Goal: Find specific page/section: Find specific page/section

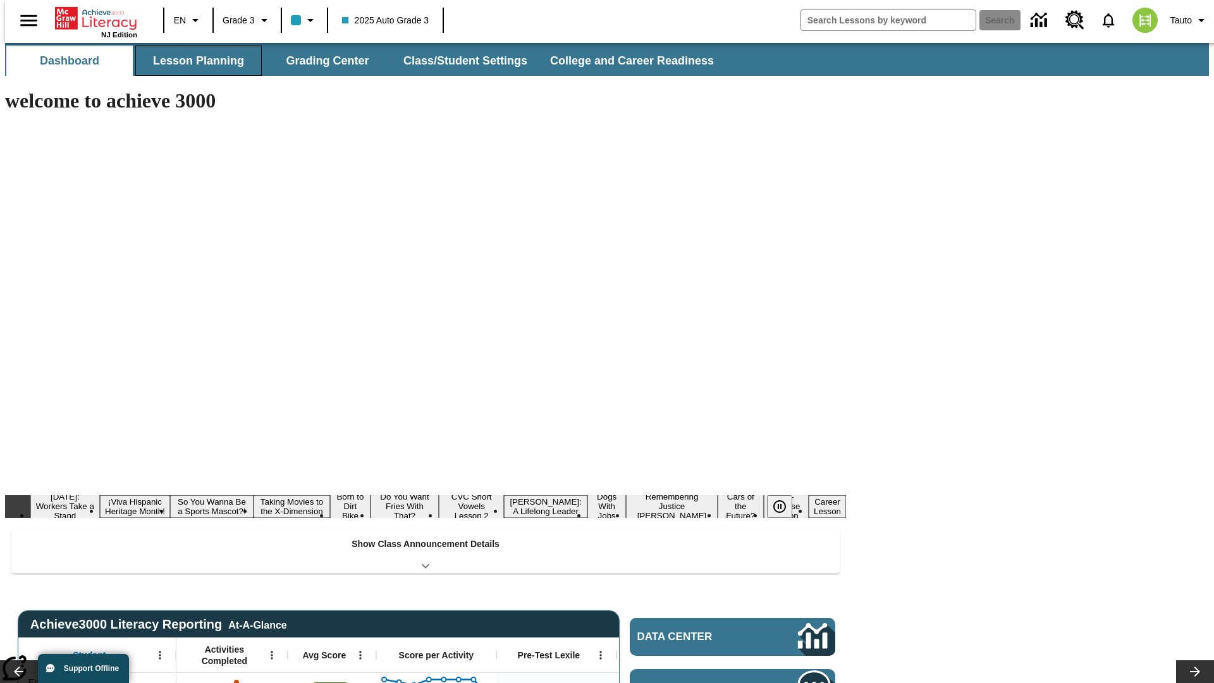
click at [193, 61] on button "Lesson Planning" at bounding box center [198, 61] width 126 height 30
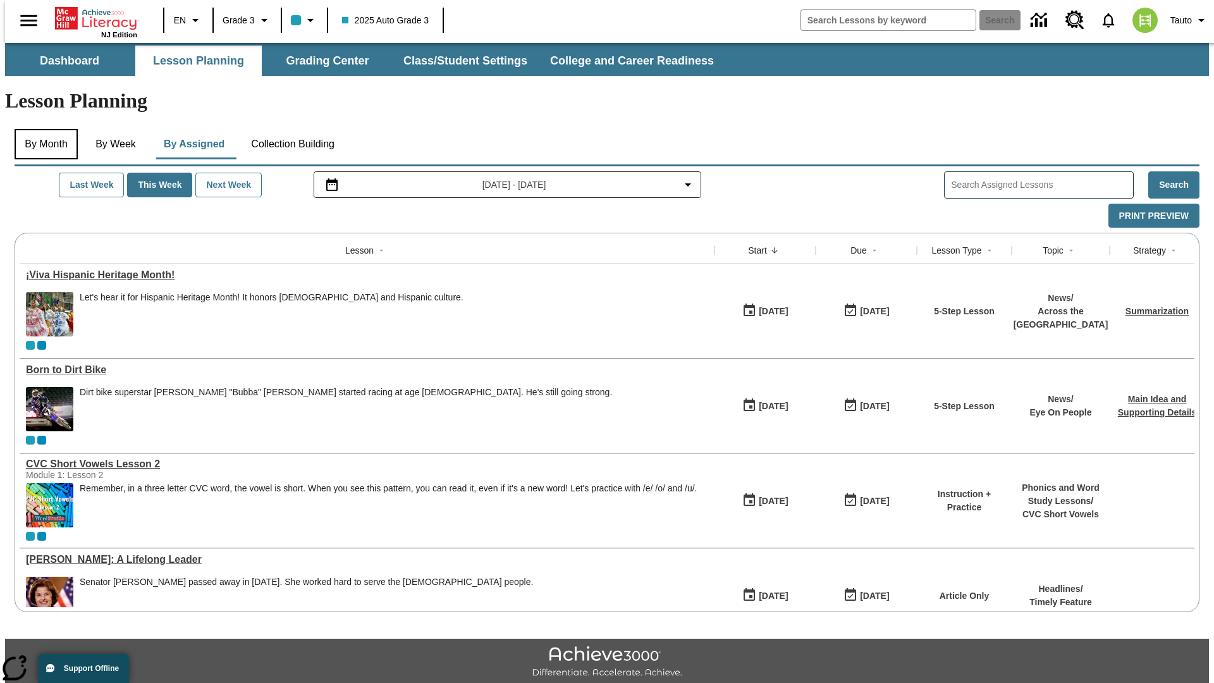
click at [42, 129] on button "By Month" at bounding box center [46, 144] width 63 height 30
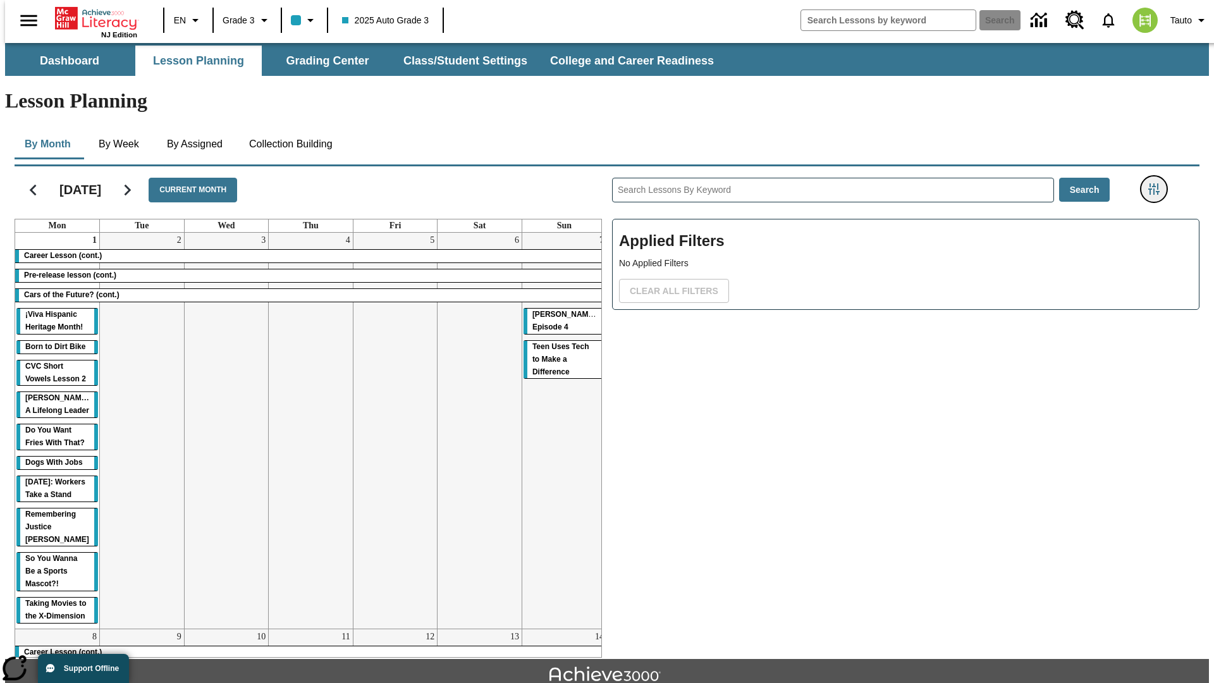
click at [1157, 183] on icon "Filters Side menu" at bounding box center [1153, 188] width 11 height 11
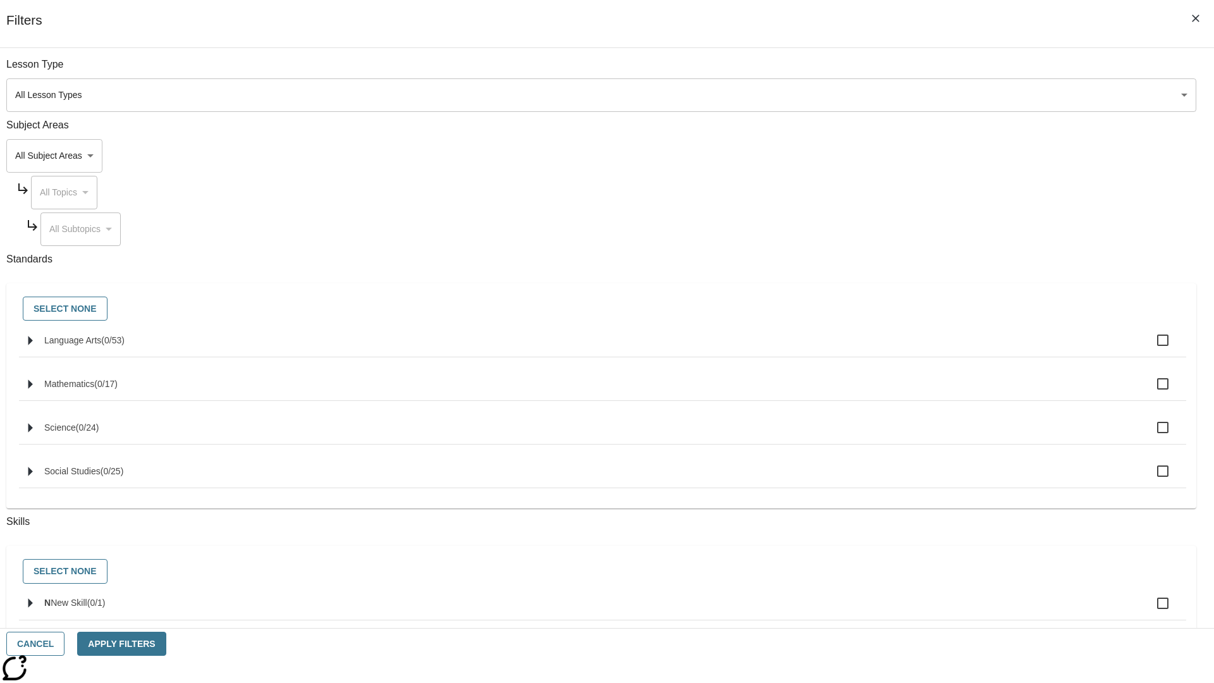
click at [910, 95] on body "Skip to main content NJ Edition EN Grade 3 2025 Auto Grade 3 Search 0 Tauto Das…" at bounding box center [607, 391] width 1204 height 697
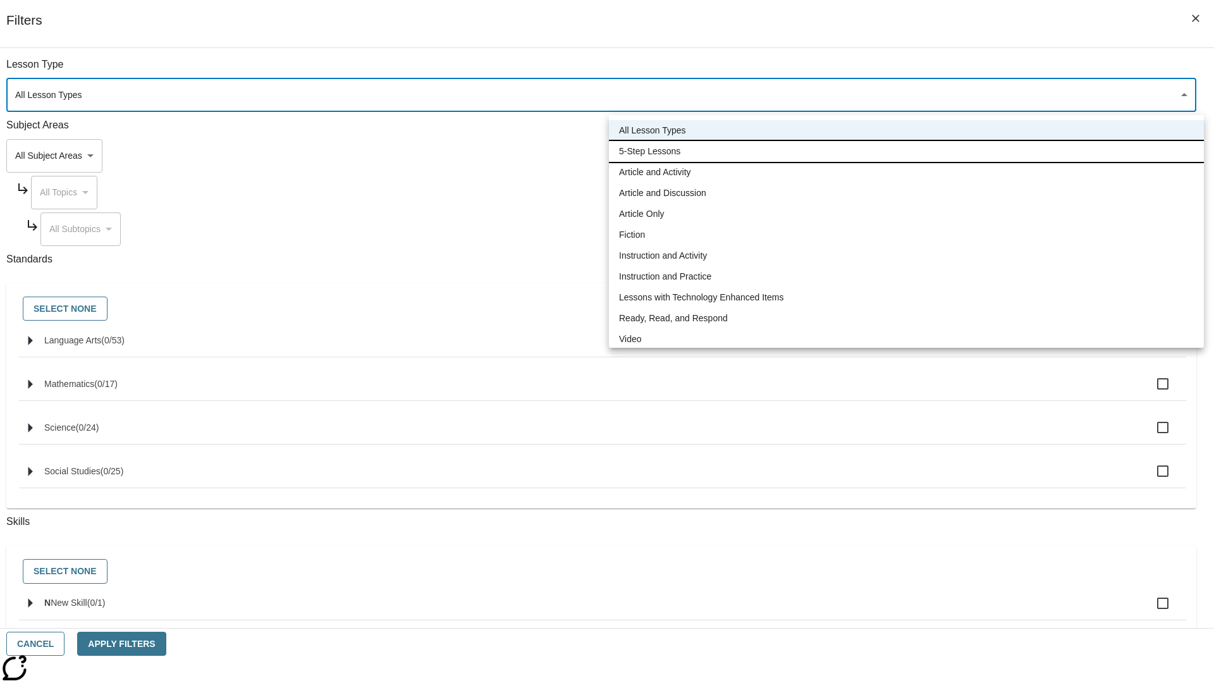
click at [906, 151] on li "5-Step Lessons" at bounding box center [906, 151] width 595 height 21
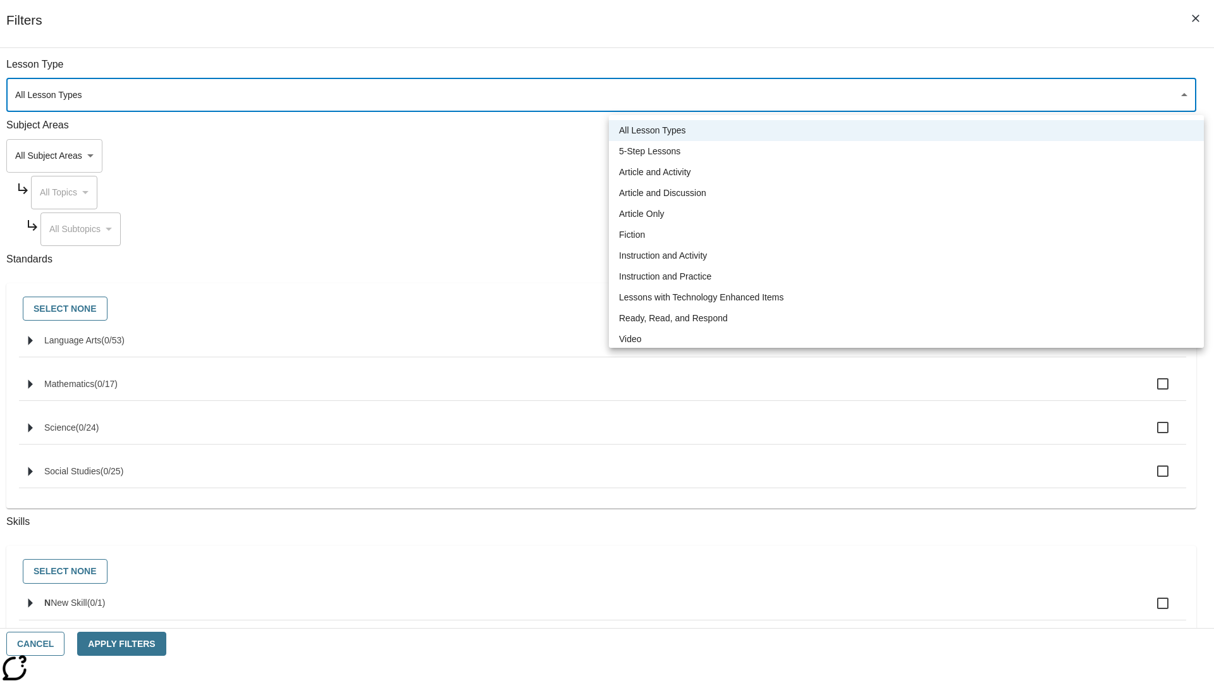
type input "1"
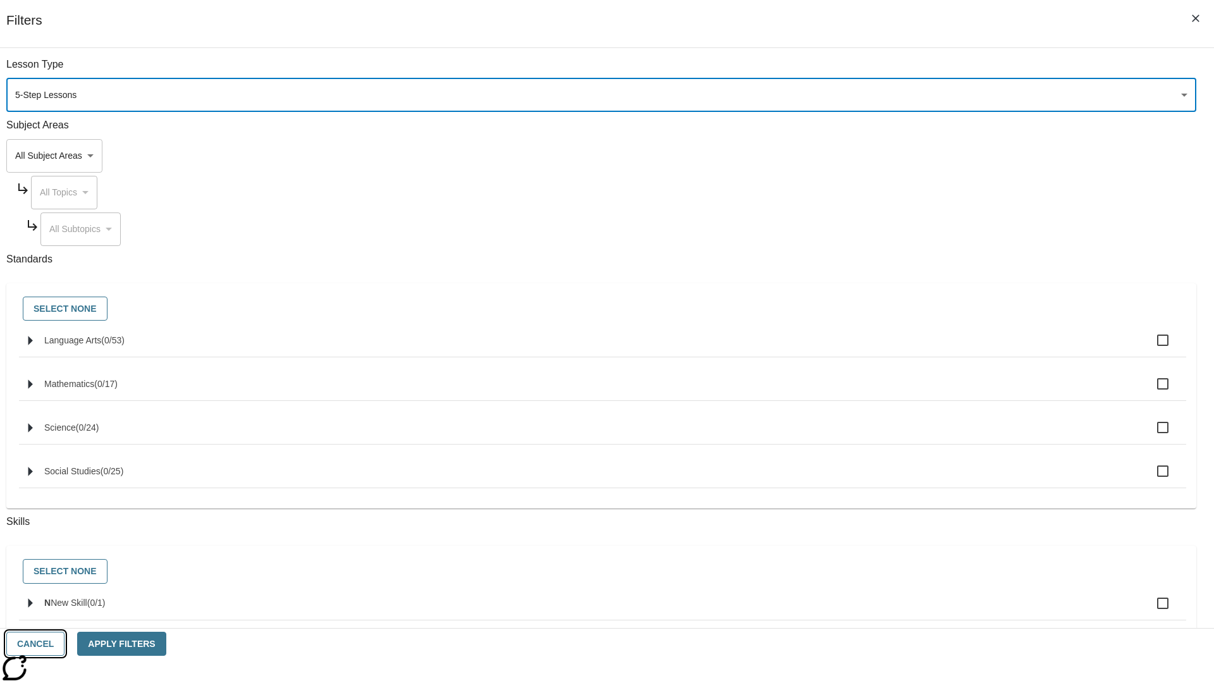
click at [64, 643] on button "Cancel" at bounding box center [35, 643] width 58 height 25
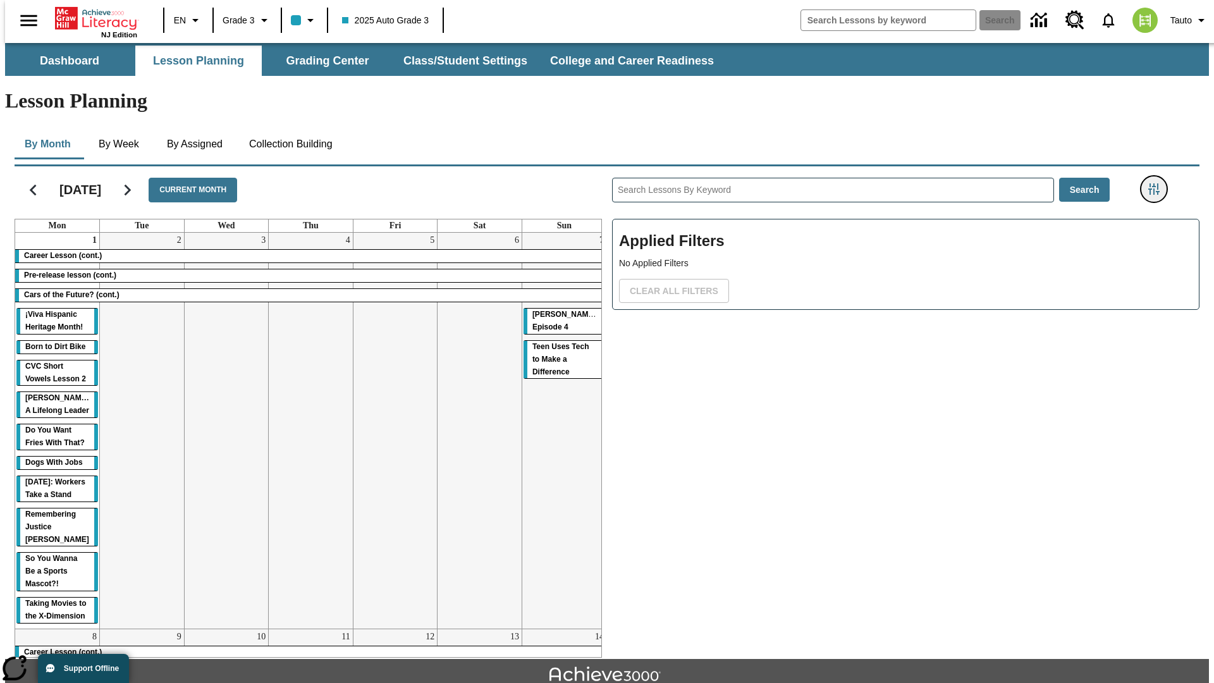
click at [1157, 183] on icon "Filters Side menu" at bounding box center [1153, 188] width 11 height 11
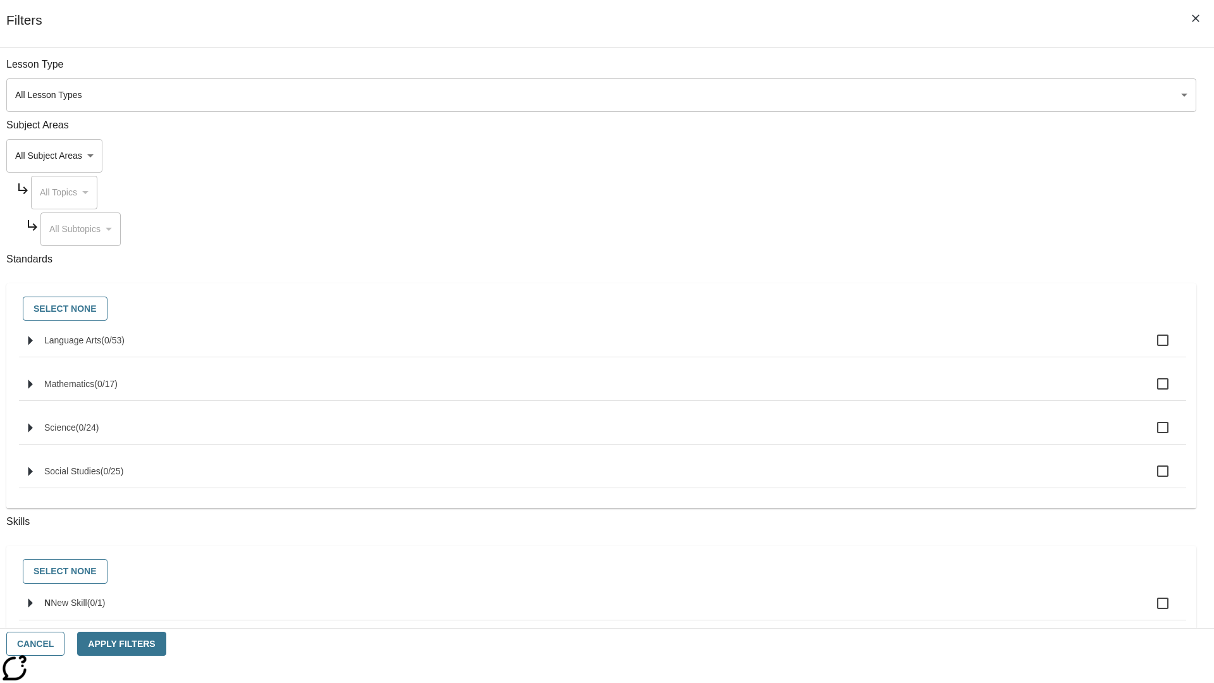
click at [910, 95] on body "Skip to main content NJ Edition EN Grade 3 2025 Auto Grade 3 Search 0 Tauto Das…" at bounding box center [607, 391] width 1204 height 697
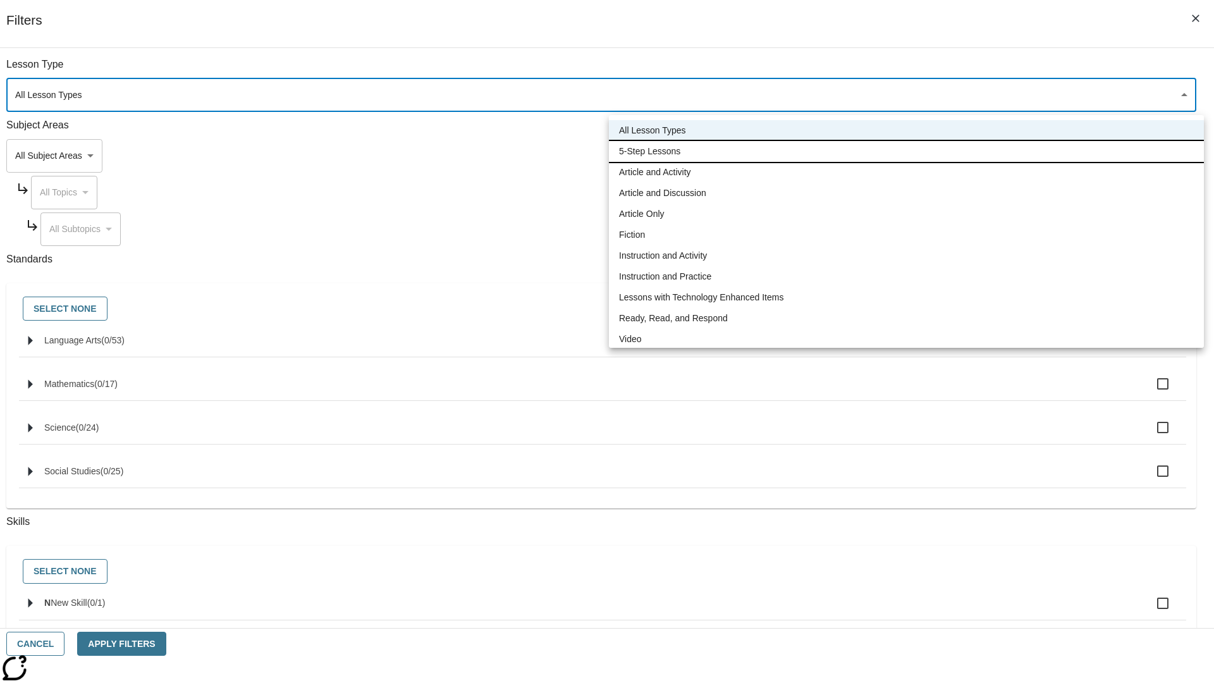
click at [906, 151] on li "5-Step Lessons" at bounding box center [906, 151] width 595 height 21
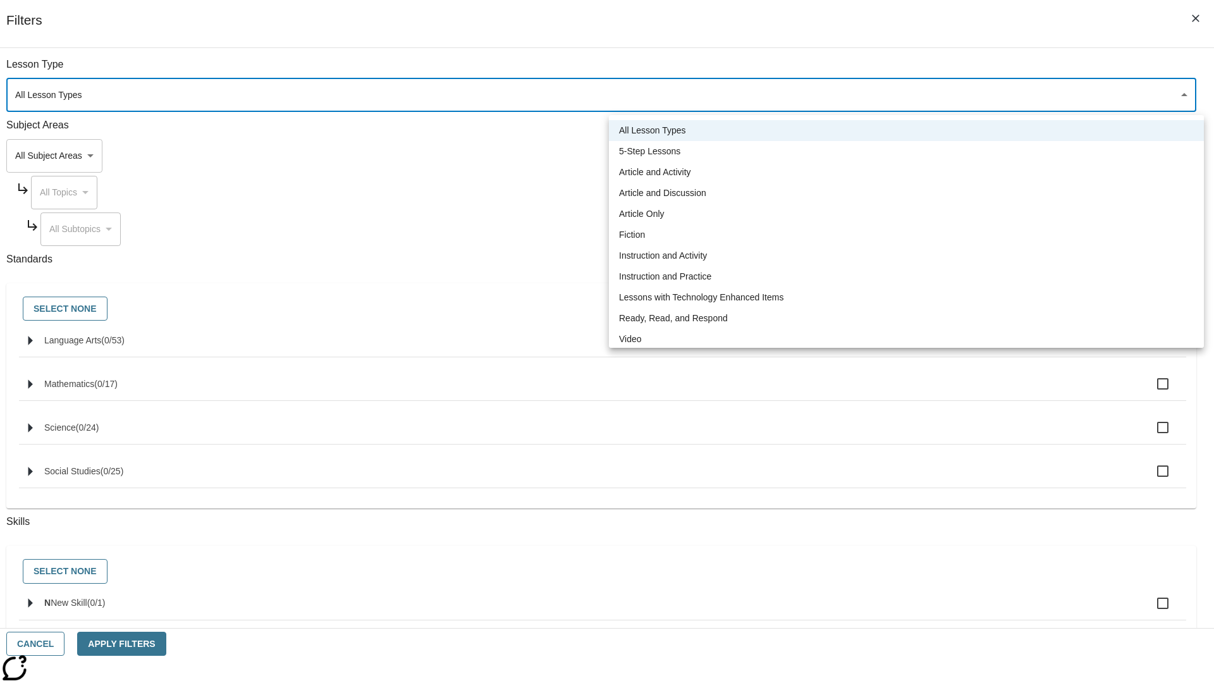
type input "1"
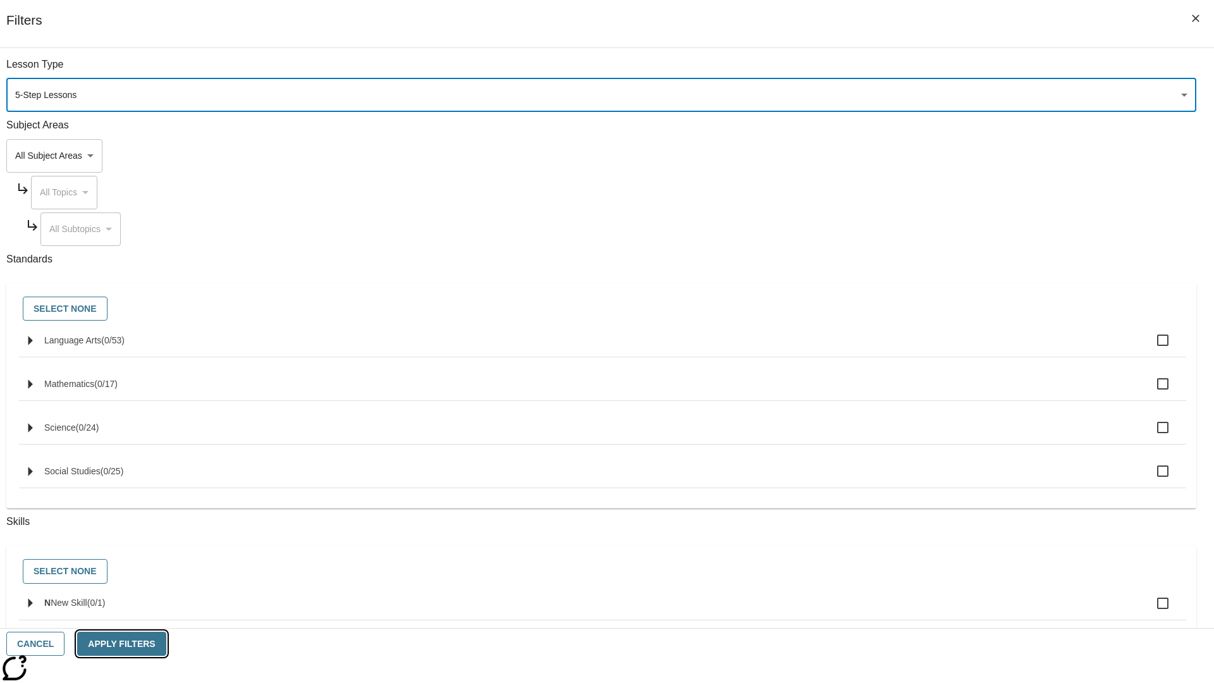
click at [166, 643] on button "Apply Filters" at bounding box center [121, 643] width 88 height 25
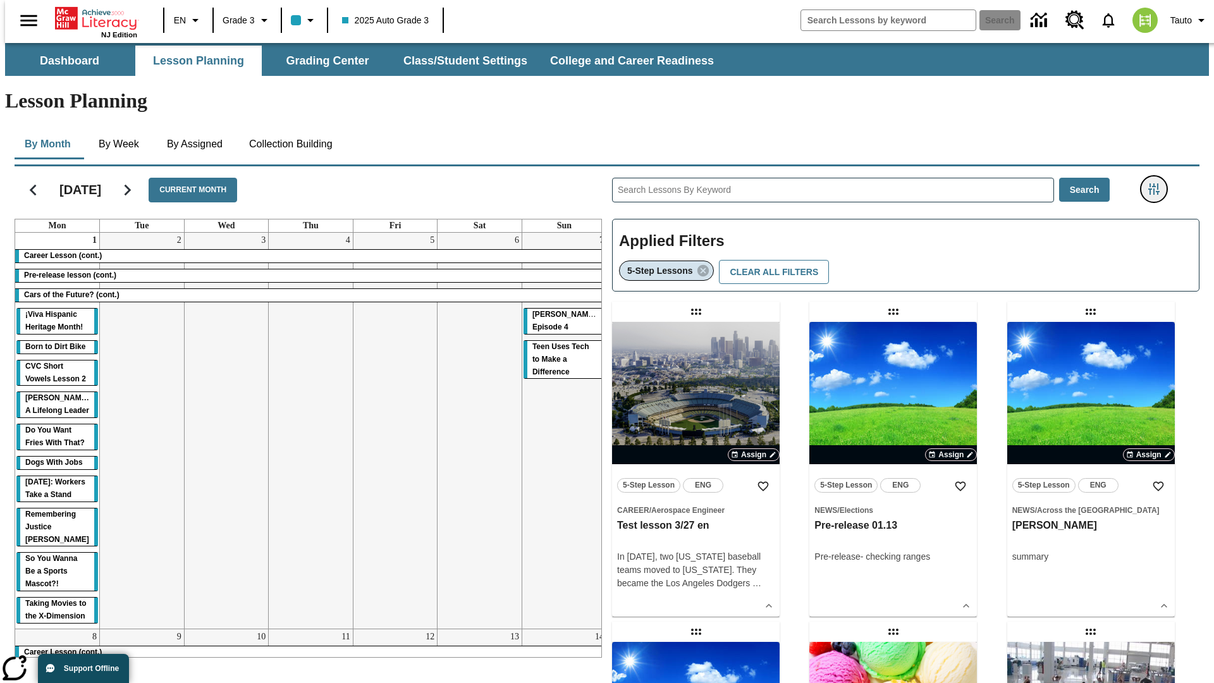
click at [1157, 183] on icon "Filters Side menu" at bounding box center [1153, 188] width 11 height 11
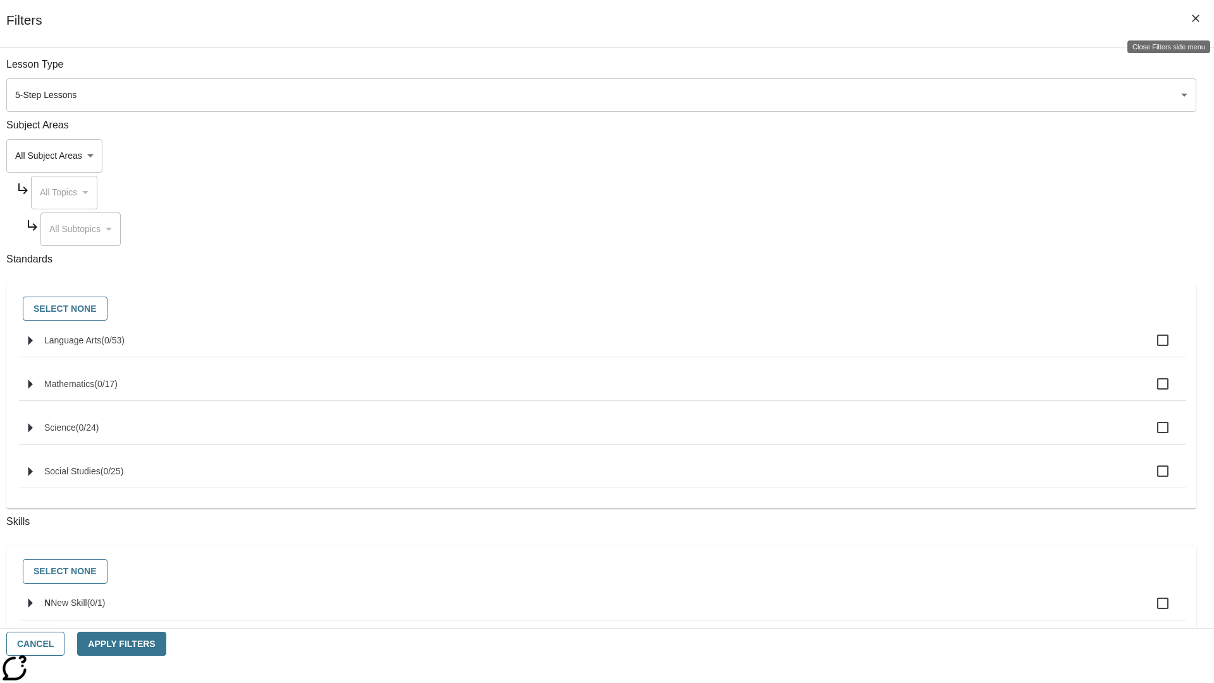
click at [1195, 18] on icon "Close Filters side menu" at bounding box center [1196, 19] width 8 height 8
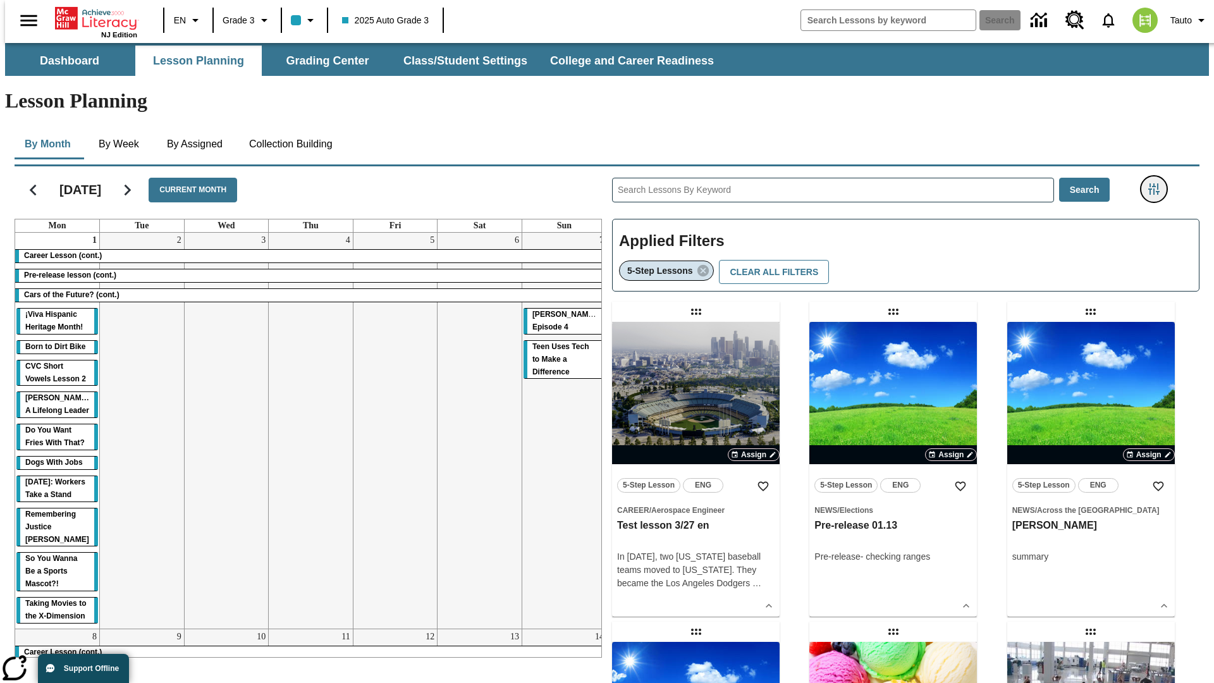
click at [1157, 183] on icon "Filters Side menu" at bounding box center [1153, 188] width 11 height 11
